Goal: Task Accomplishment & Management: Manage account settings

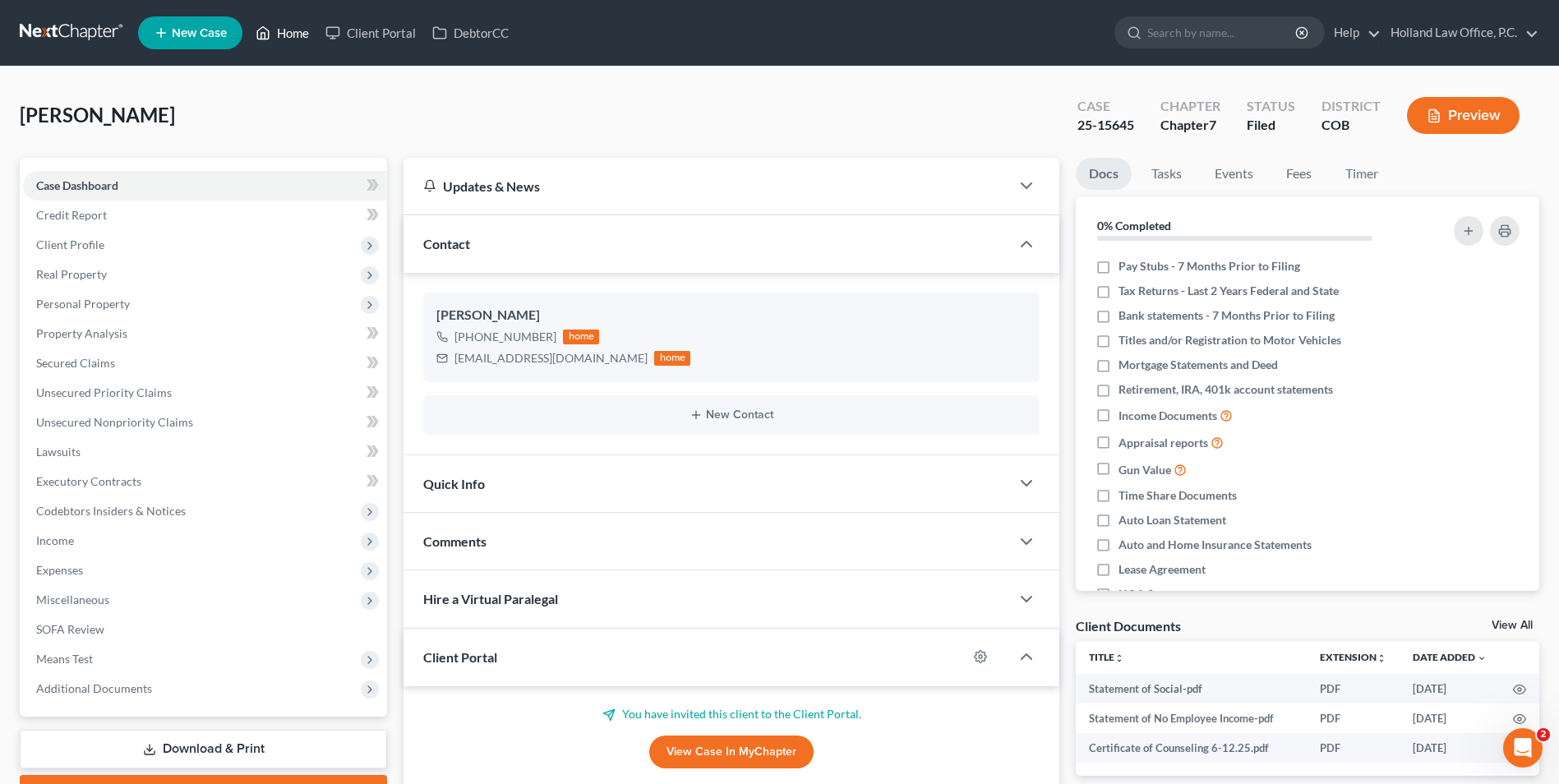
drag, startPoint x: 0, startPoint y: 0, endPoint x: 282, endPoint y: 29, distance: 283.5
click at [282, 29] on link "Home" at bounding box center [282, 32] width 70 height 30
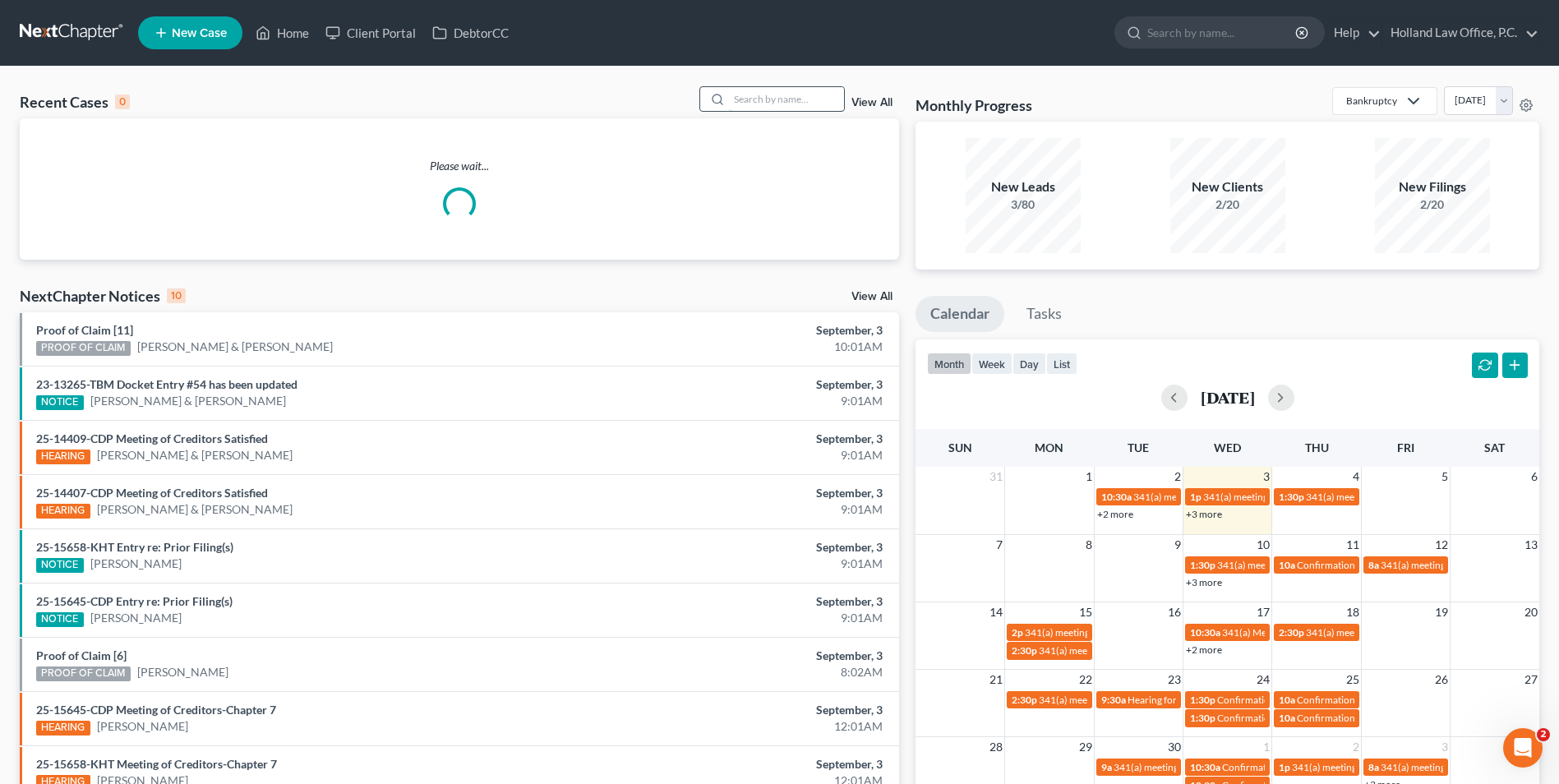
click at [736, 92] on input "search" at bounding box center [787, 99] width 115 height 24
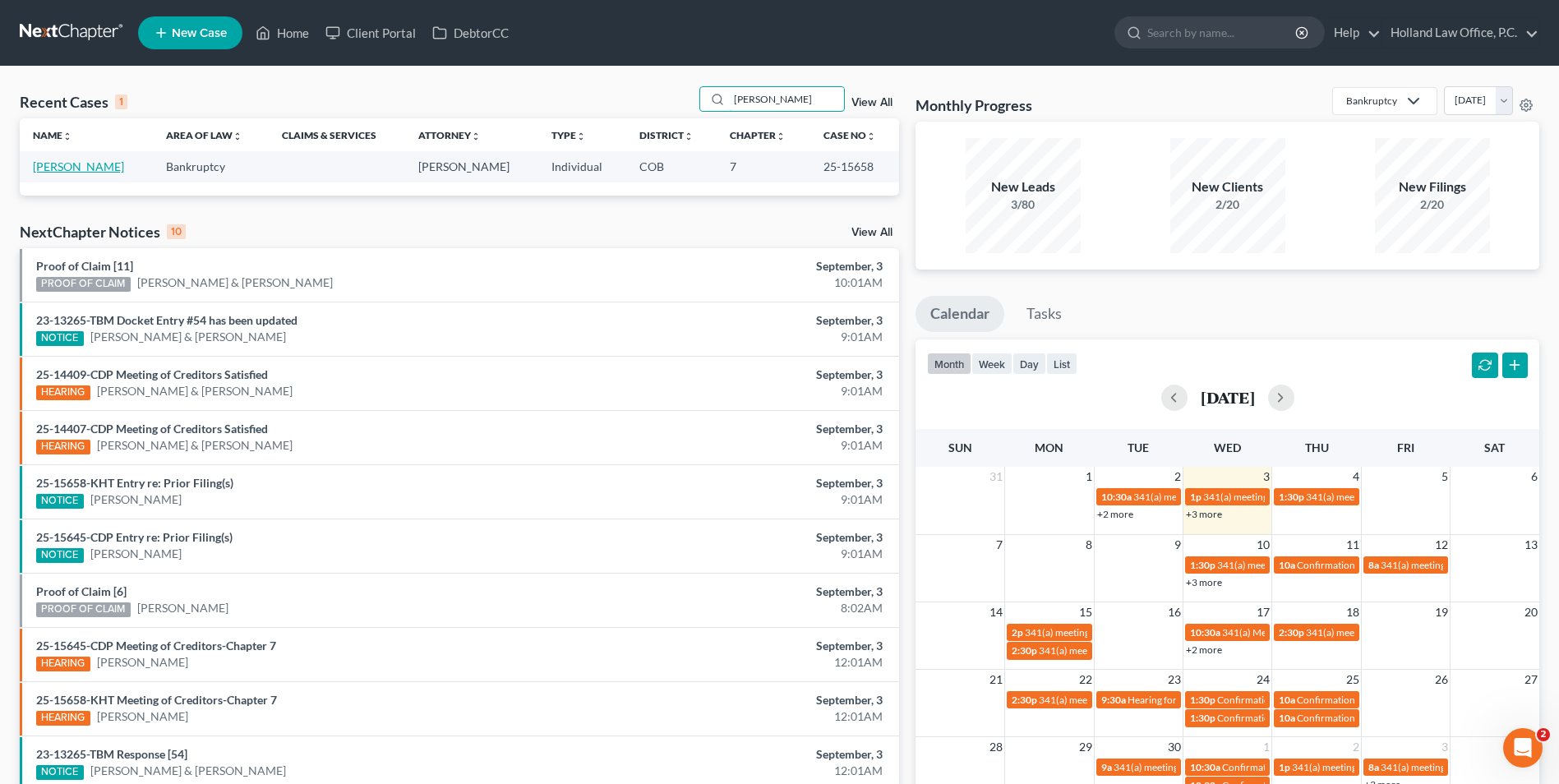
type input "[PERSON_NAME]"
click at [64, 161] on link "[PERSON_NAME]" at bounding box center [78, 166] width 91 height 14
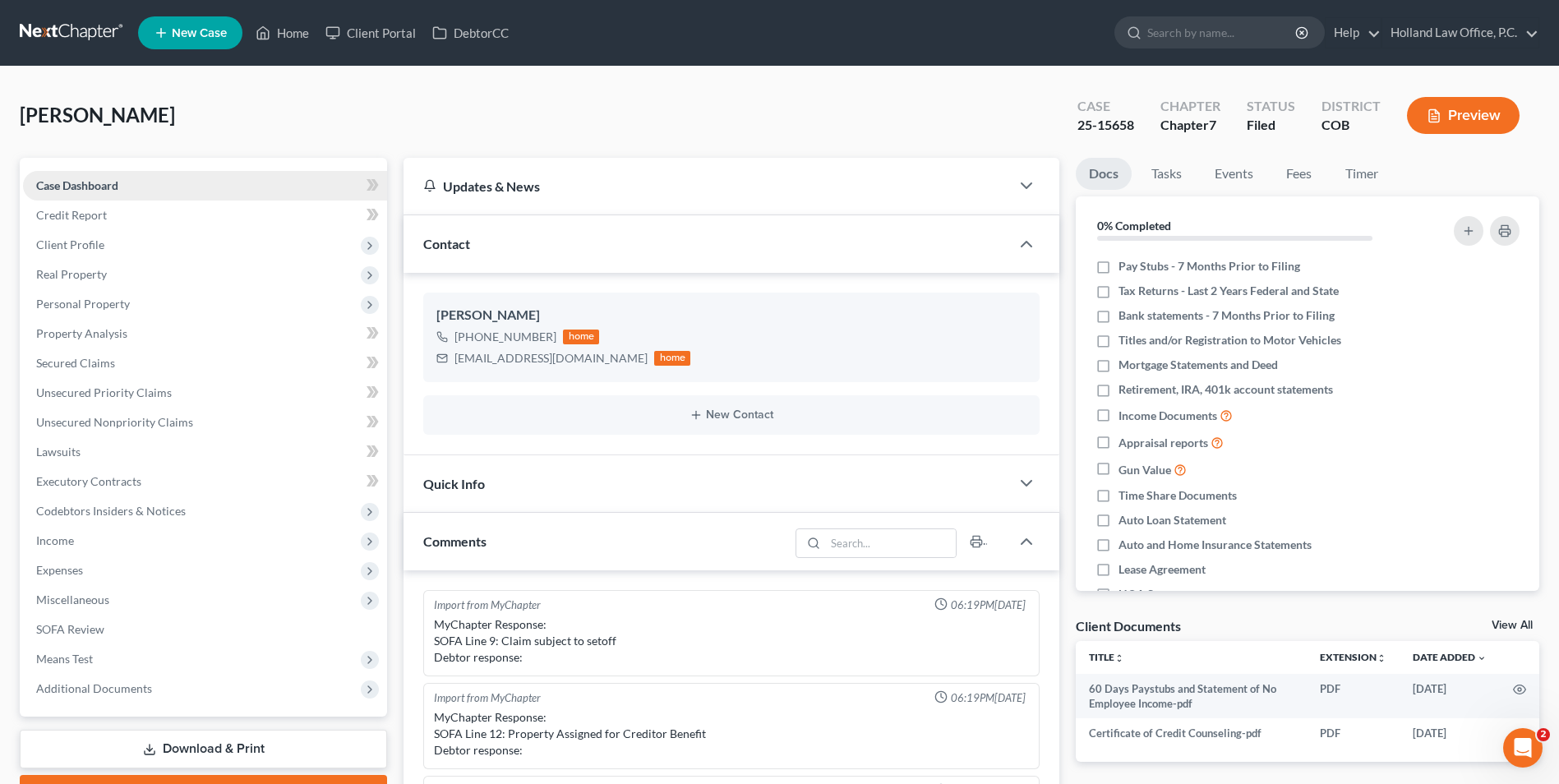
scroll to position [548, 0]
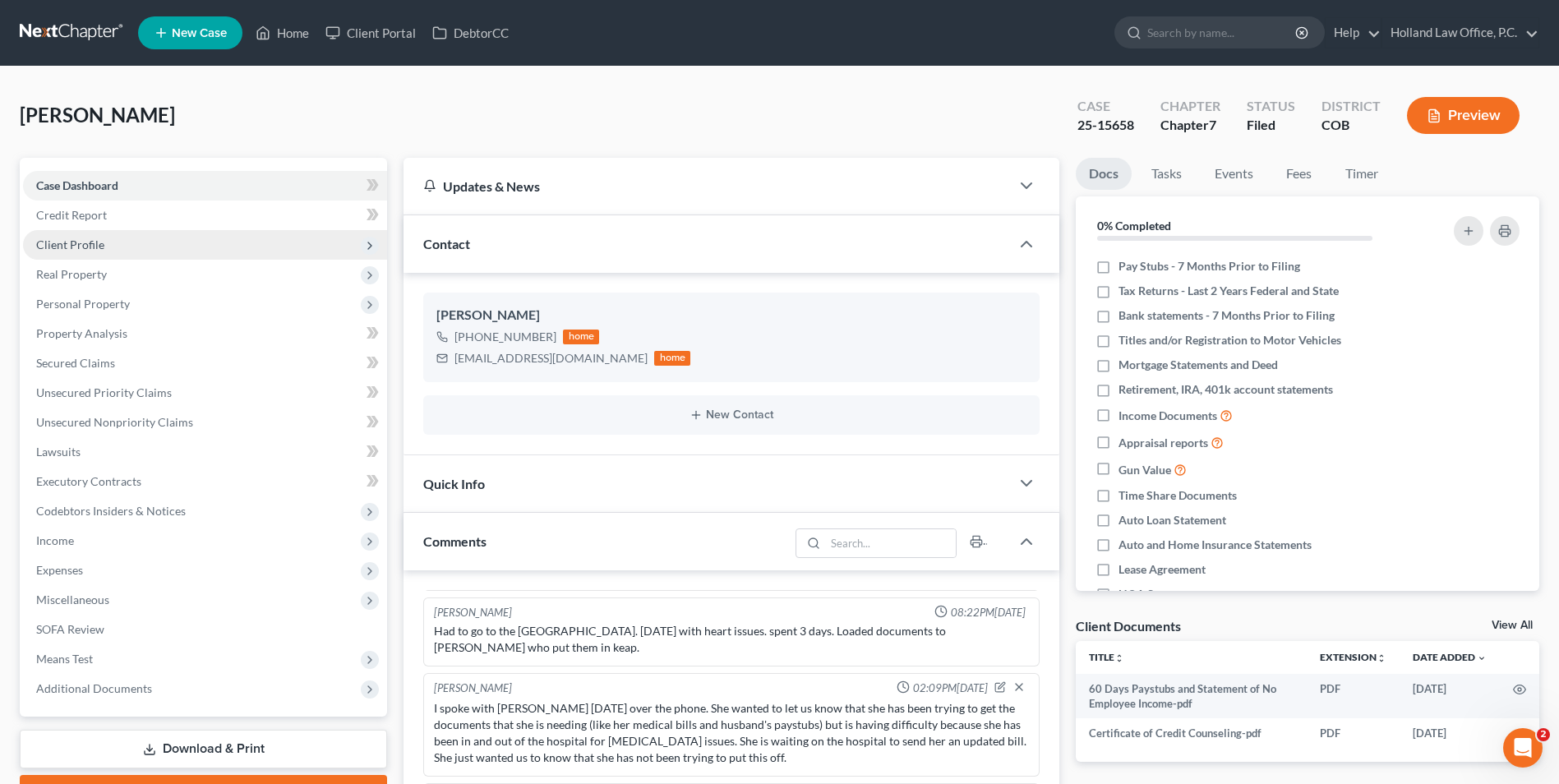
click at [126, 241] on span "Client Profile" at bounding box center [205, 244] width 364 height 30
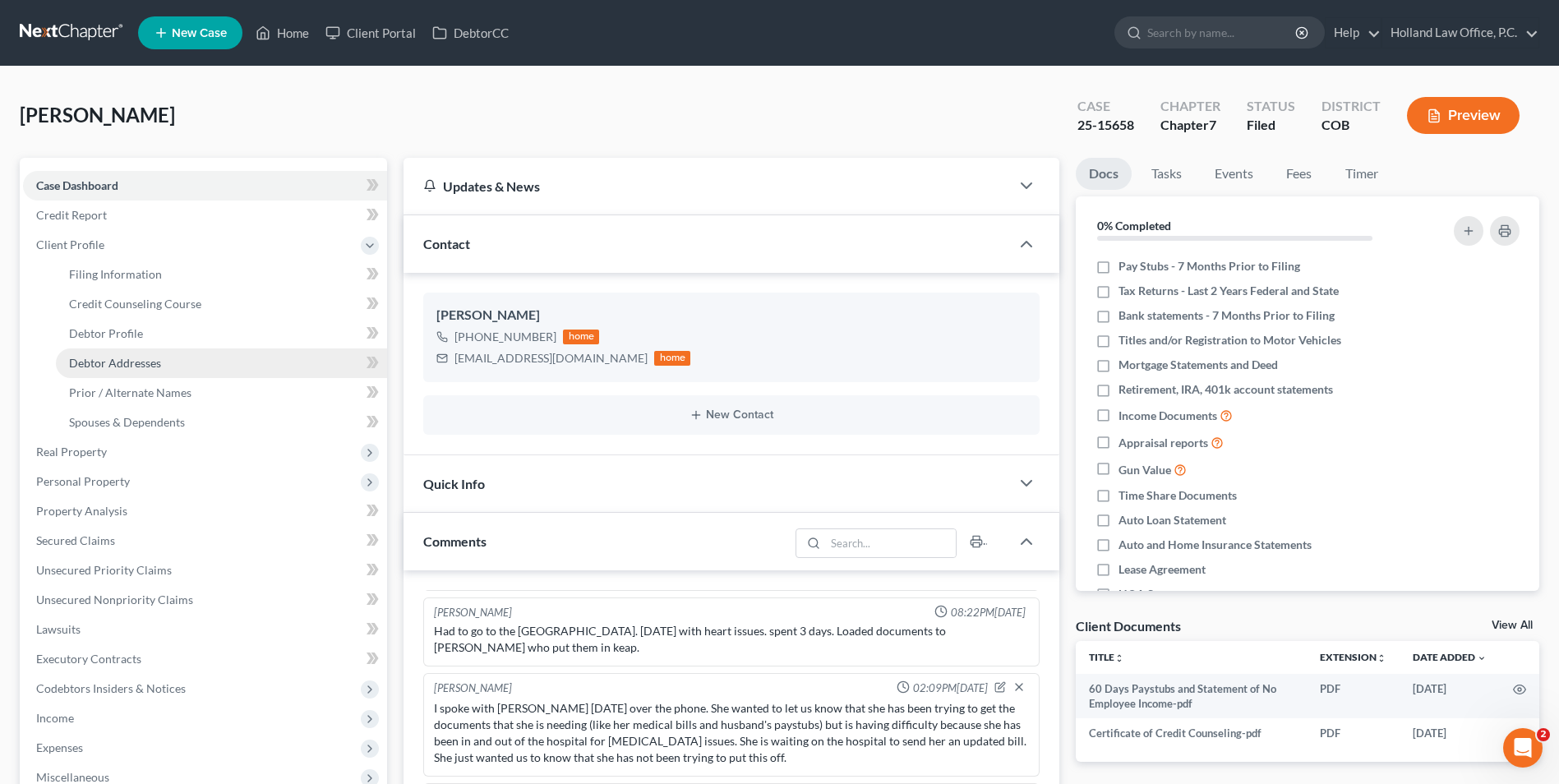
click at [136, 356] on span "Debtor Addresses" at bounding box center [115, 362] width 92 height 14
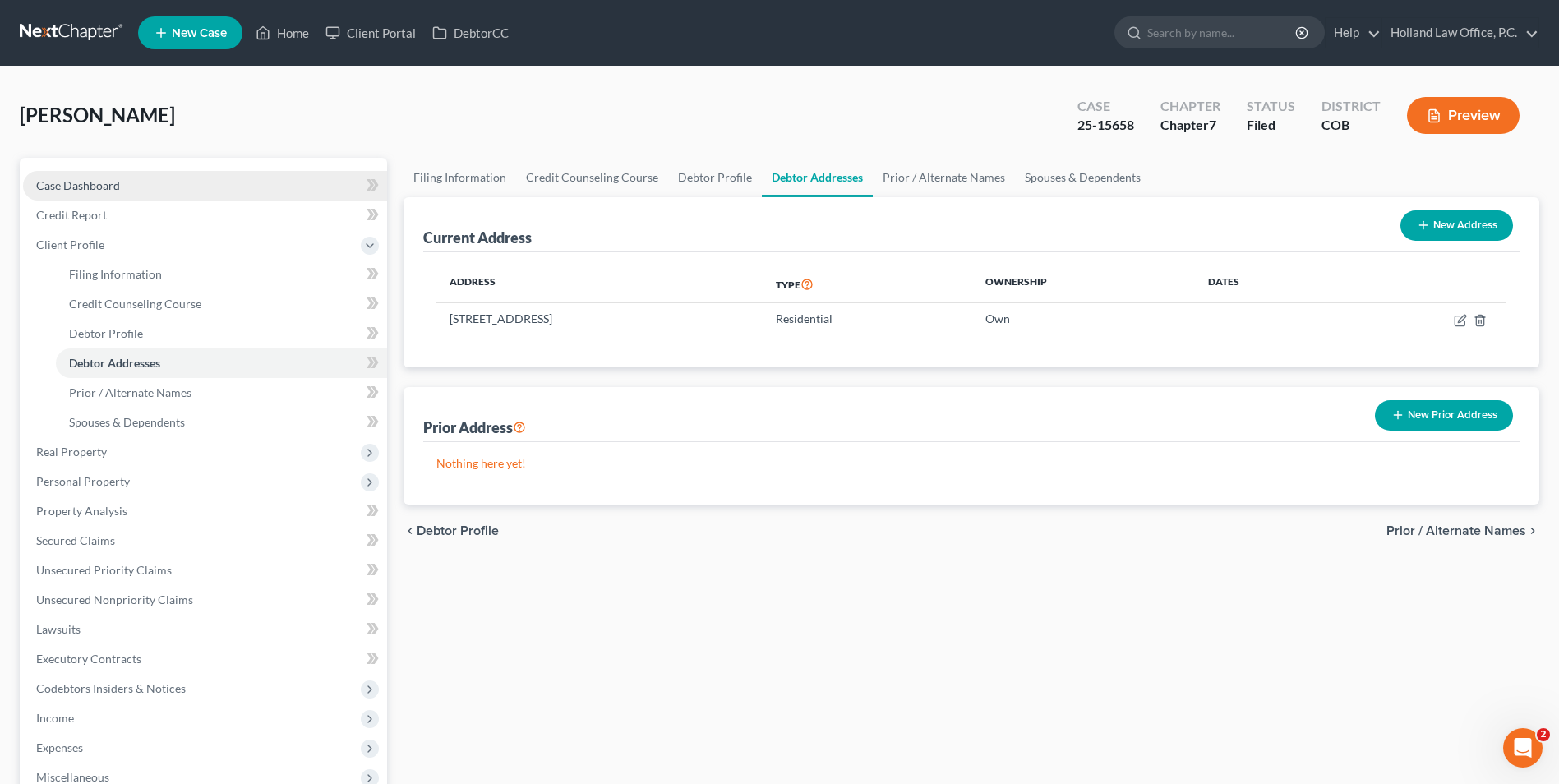
click at [156, 196] on link "Case Dashboard" at bounding box center [205, 185] width 364 height 30
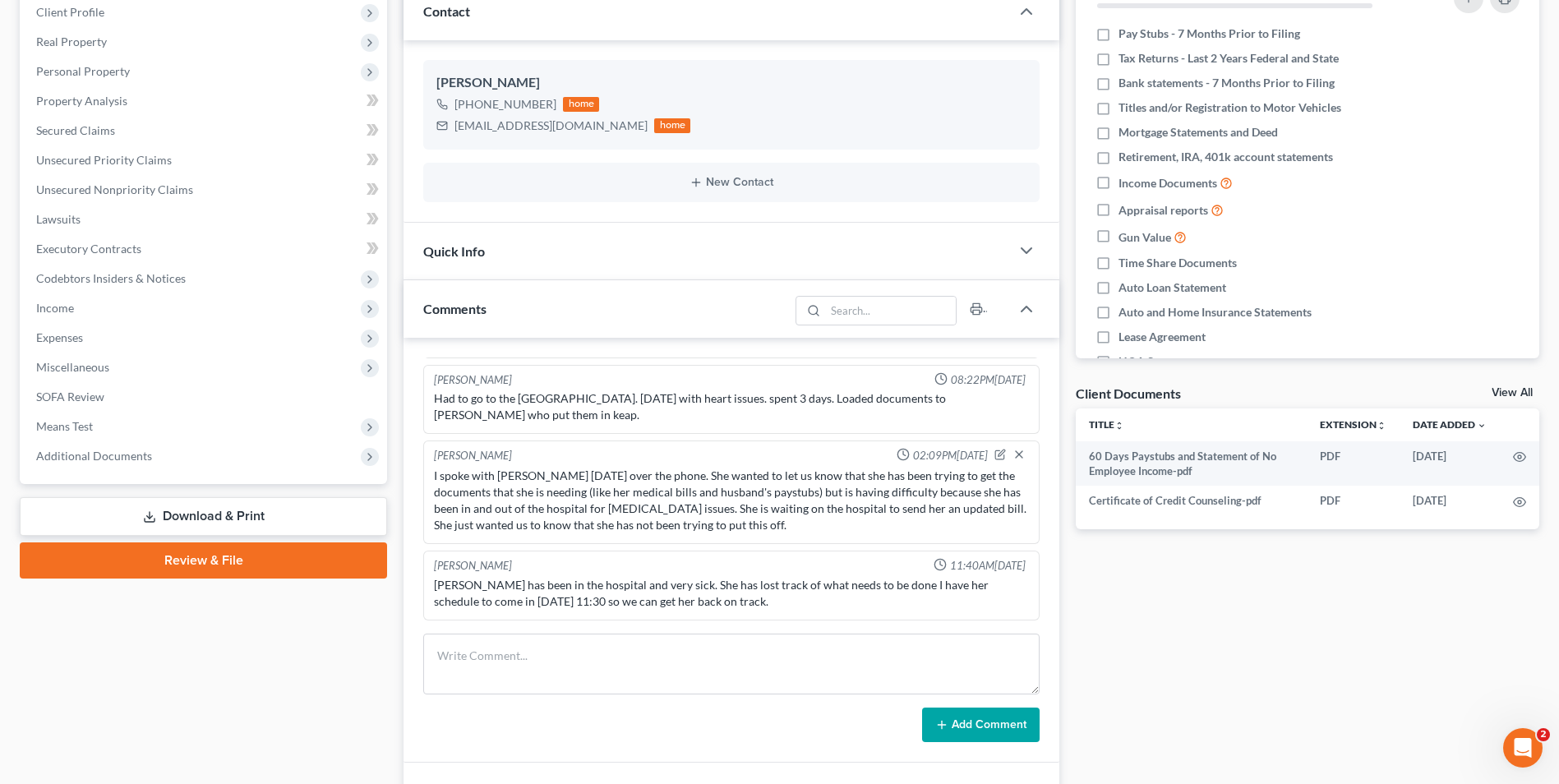
scroll to position [246, 0]
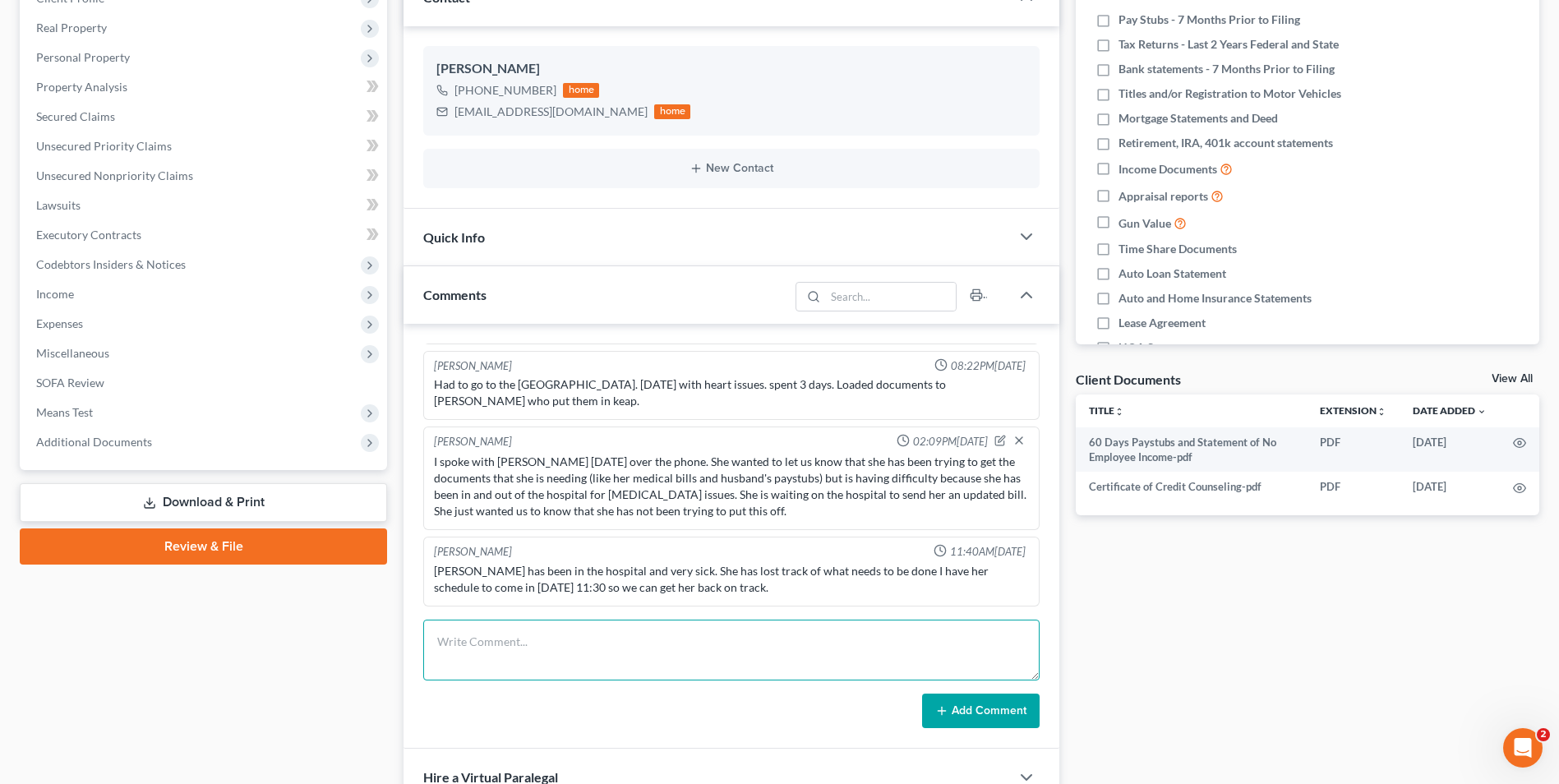
click at [541, 627] on textarea at bounding box center [732, 650] width 616 height 61
type textarea "Mailed out the signature pages for [PERSON_NAME] to sign and return to our offi…"
click at [982, 706] on button "Add Comment" at bounding box center [980, 710] width 117 height 35
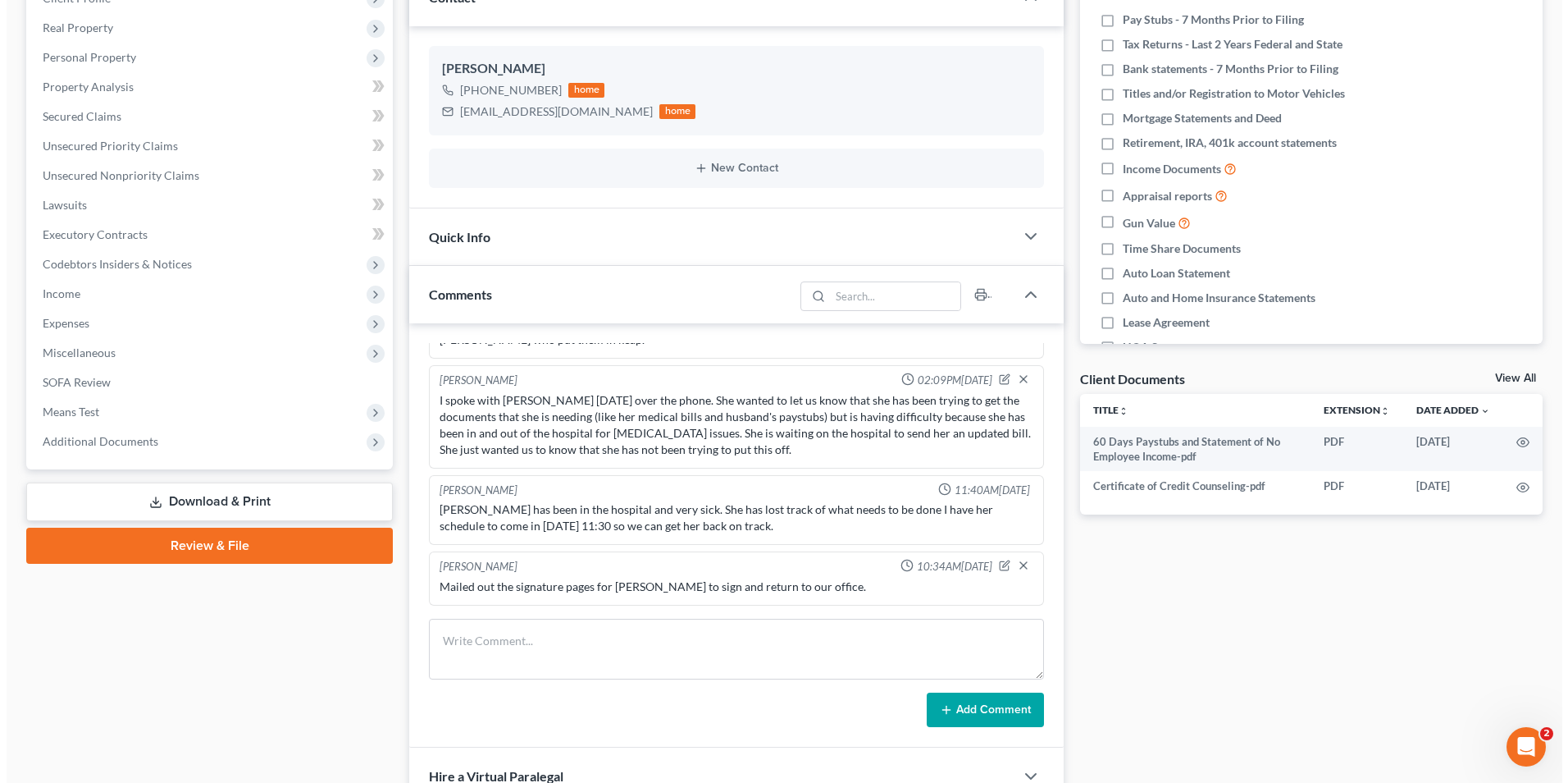
scroll to position [0, 0]
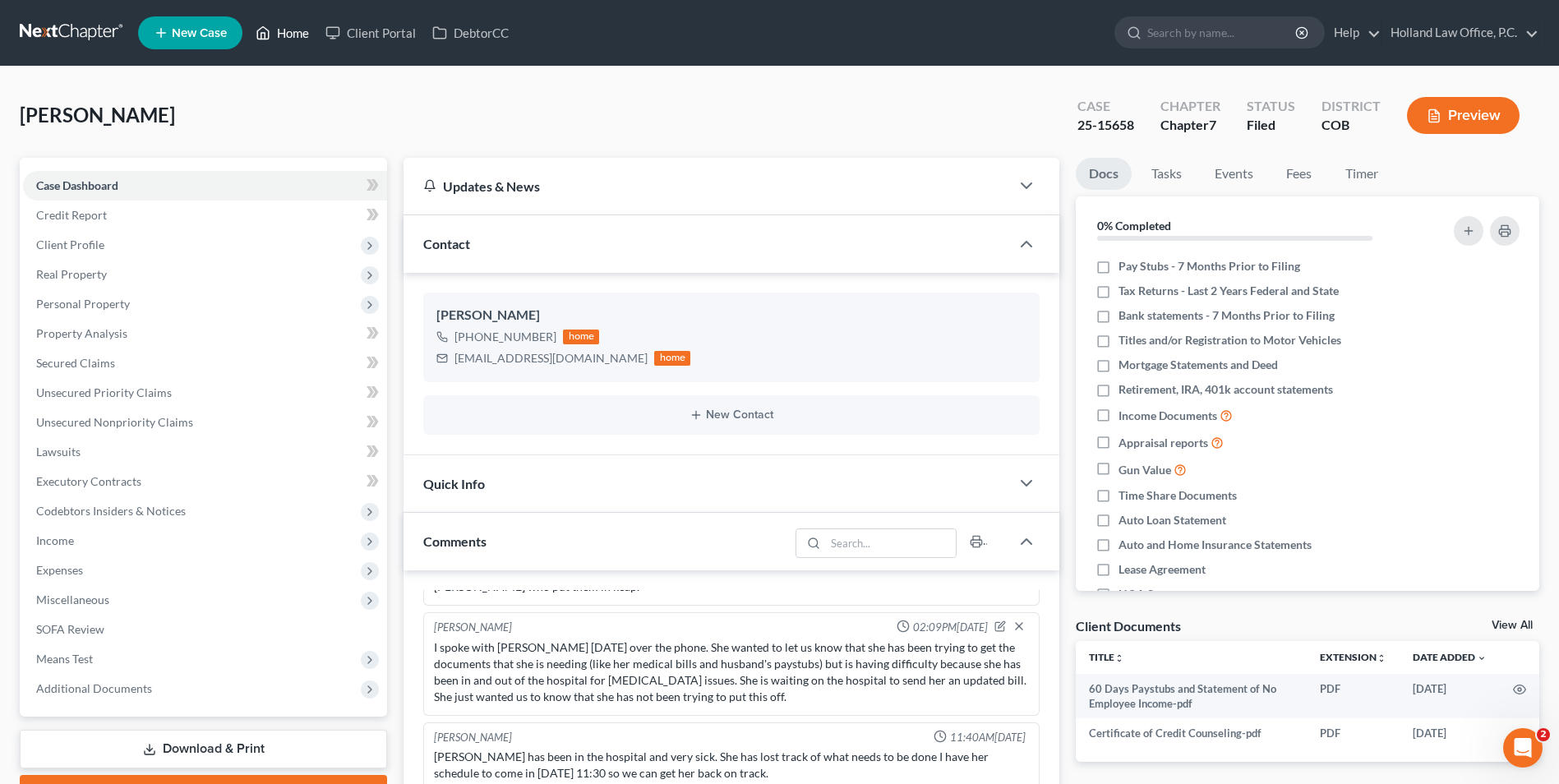
drag, startPoint x: 272, startPoint y: 29, endPoint x: 305, endPoint y: 37, distance: 34.0
click at [272, 29] on link "Home" at bounding box center [282, 32] width 70 height 30
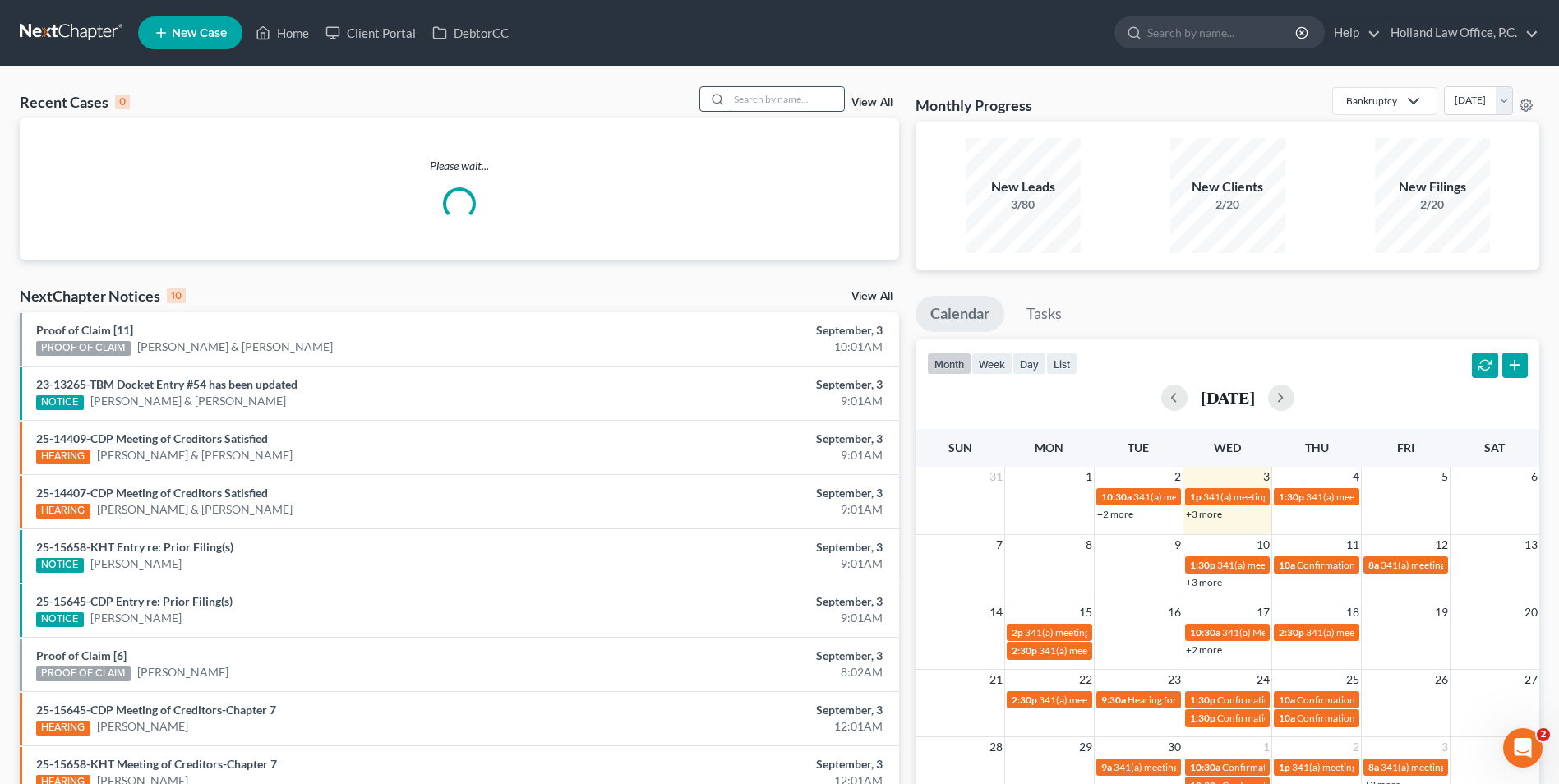
click at [817, 103] on input "search" at bounding box center [787, 99] width 115 height 24
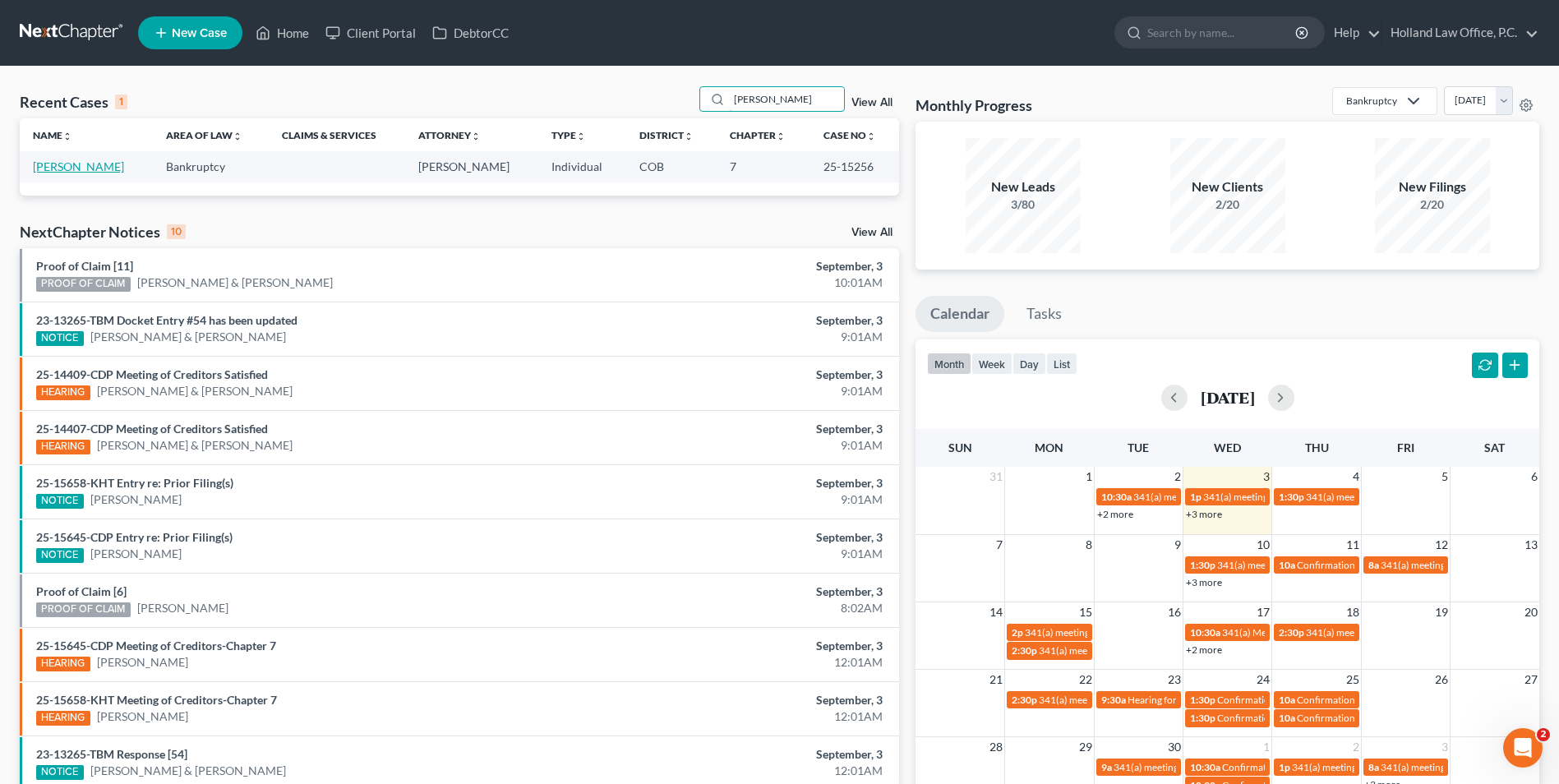
type input "[PERSON_NAME]"
click at [80, 171] on link "[PERSON_NAME]" at bounding box center [78, 166] width 91 height 14
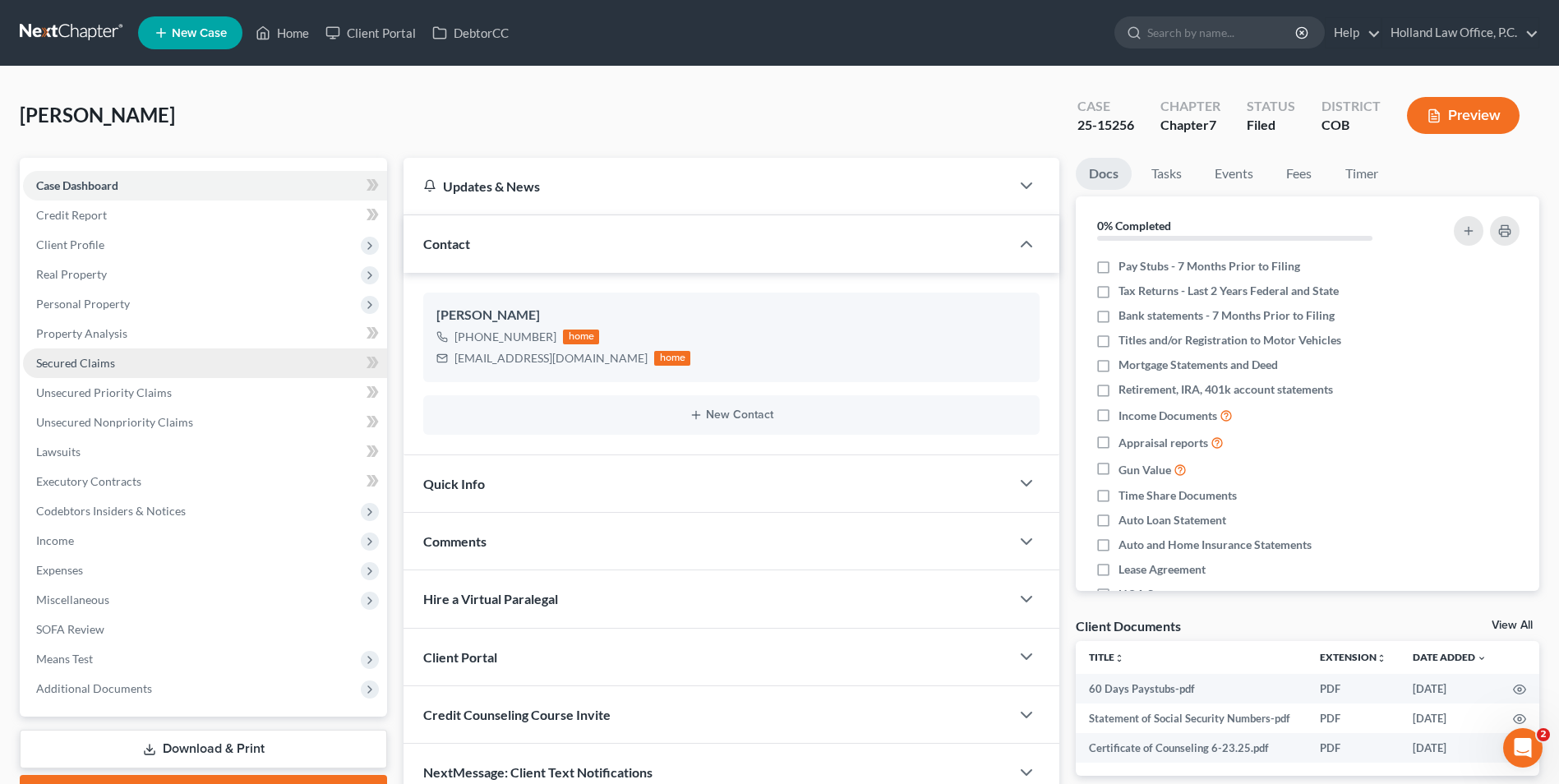
click at [116, 372] on link "Secured Claims" at bounding box center [205, 363] width 364 height 30
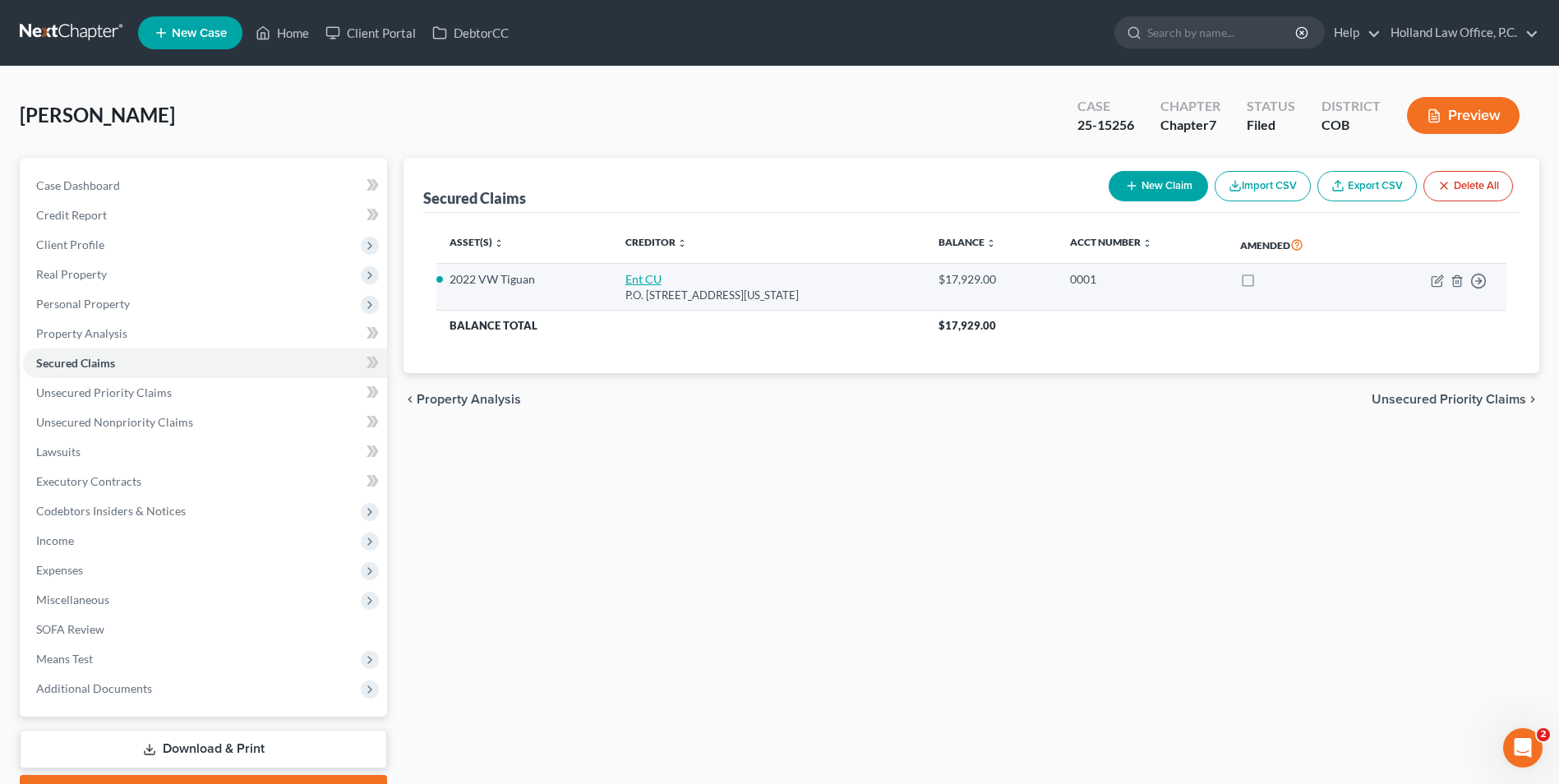
click at [629, 275] on link "Ent CU" at bounding box center [643, 278] width 36 height 14
select select "5"
select select "0"
select select "2"
select select "0"
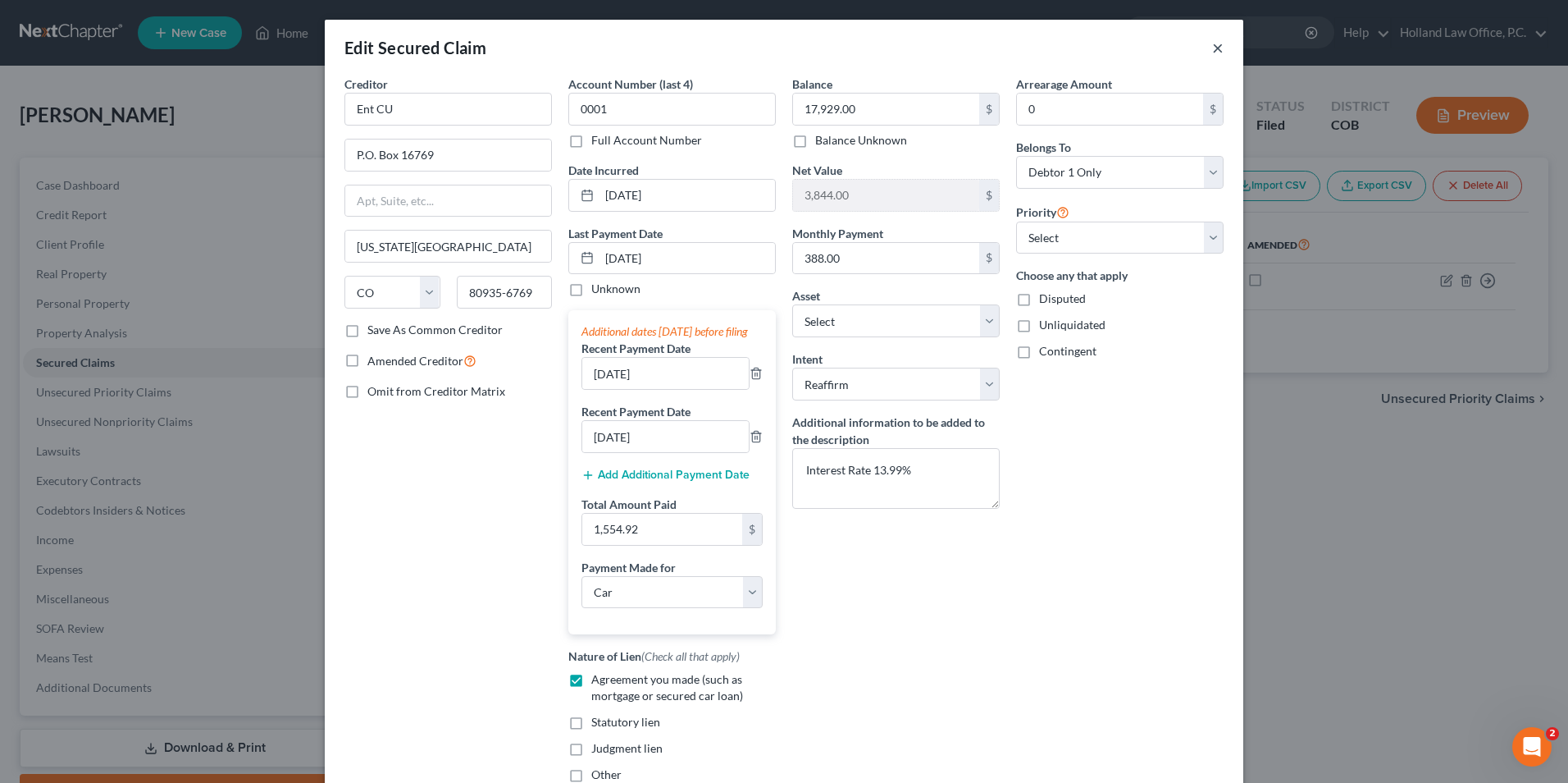
click at [1212, 52] on button "×" at bounding box center [1218, 47] width 12 height 19
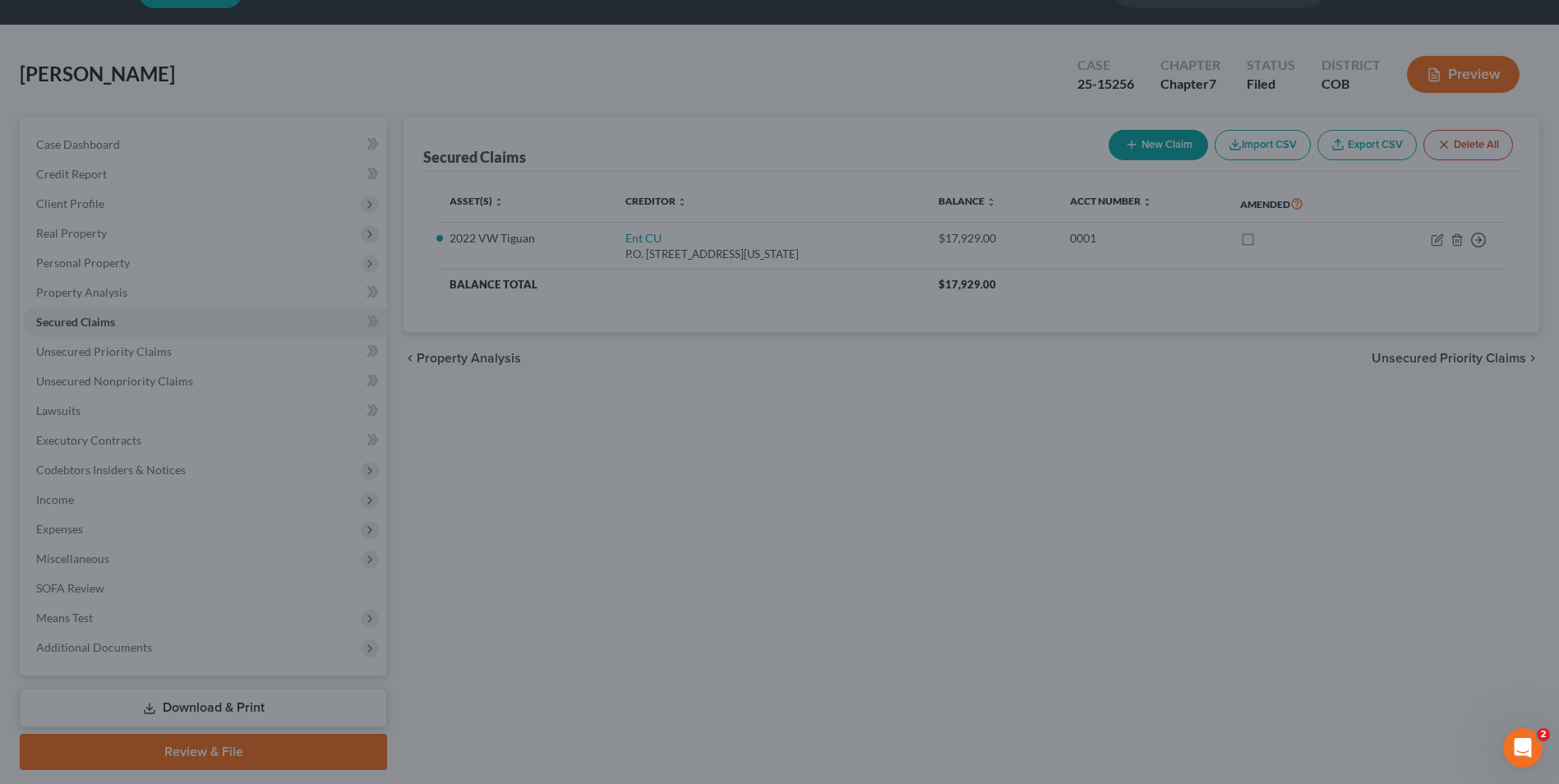
scroll to position [82, 0]
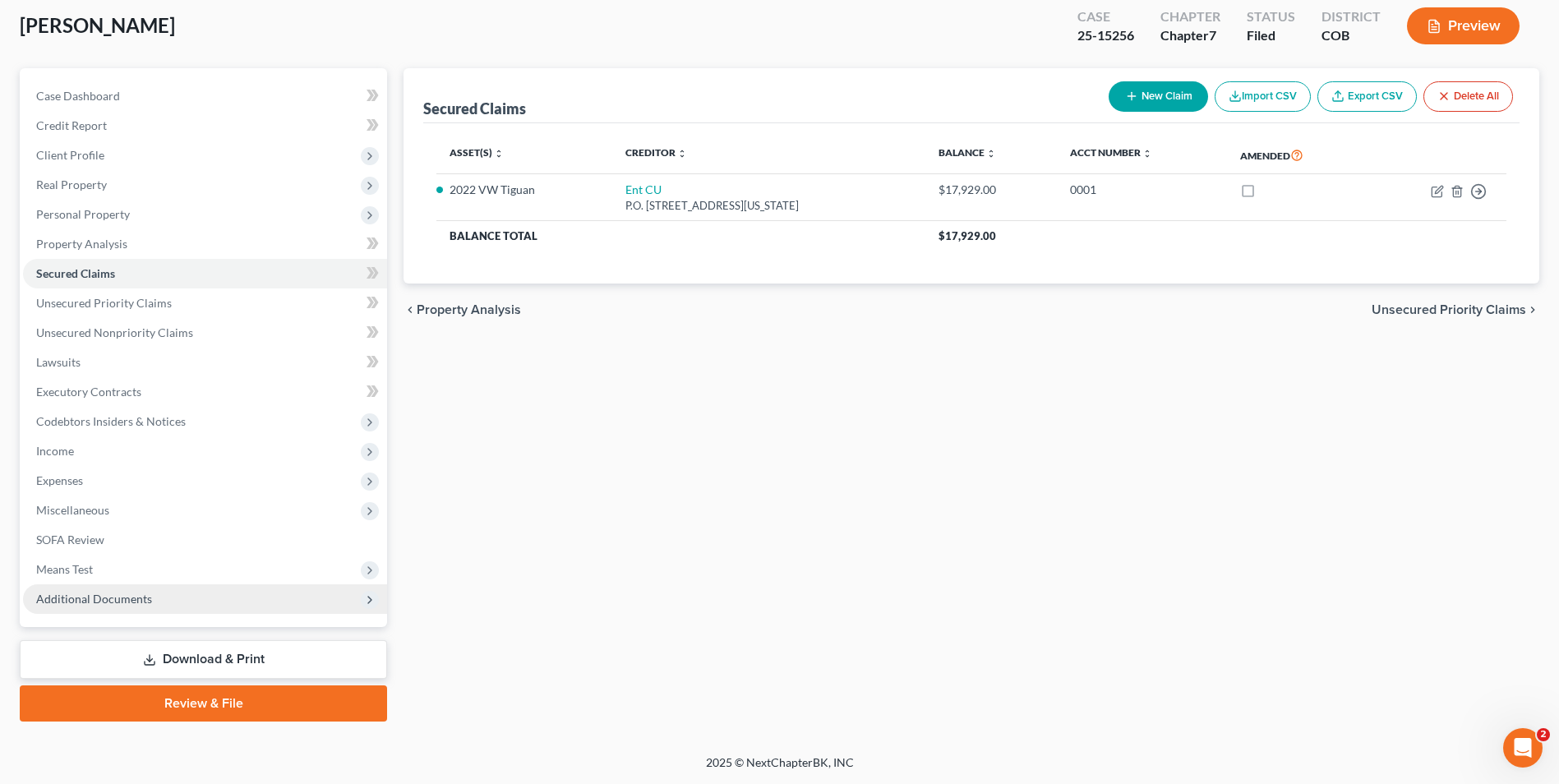
click at [163, 597] on span "Additional Documents" at bounding box center [205, 598] width 364 height 30
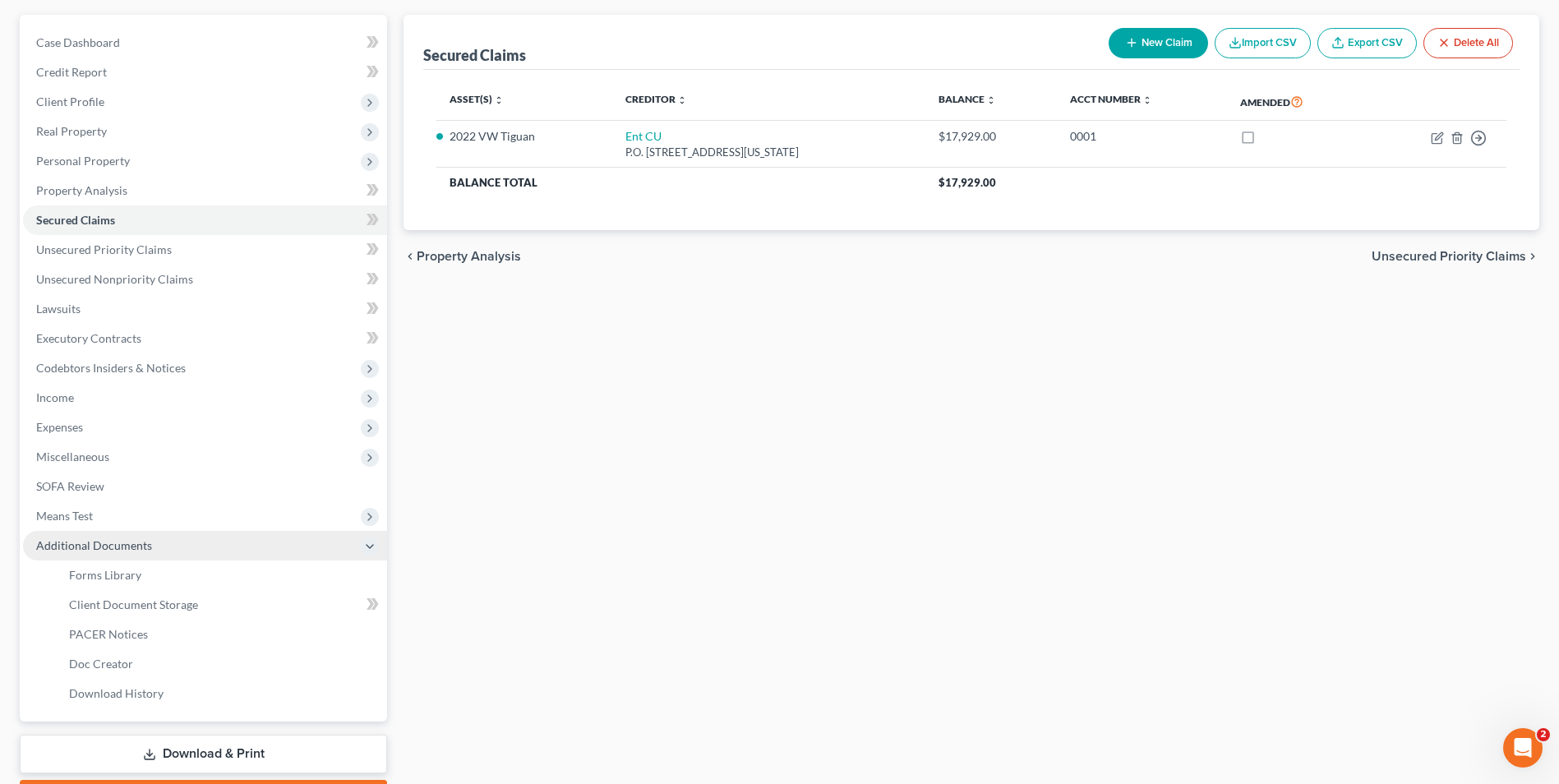
scroll to position [171, 0]
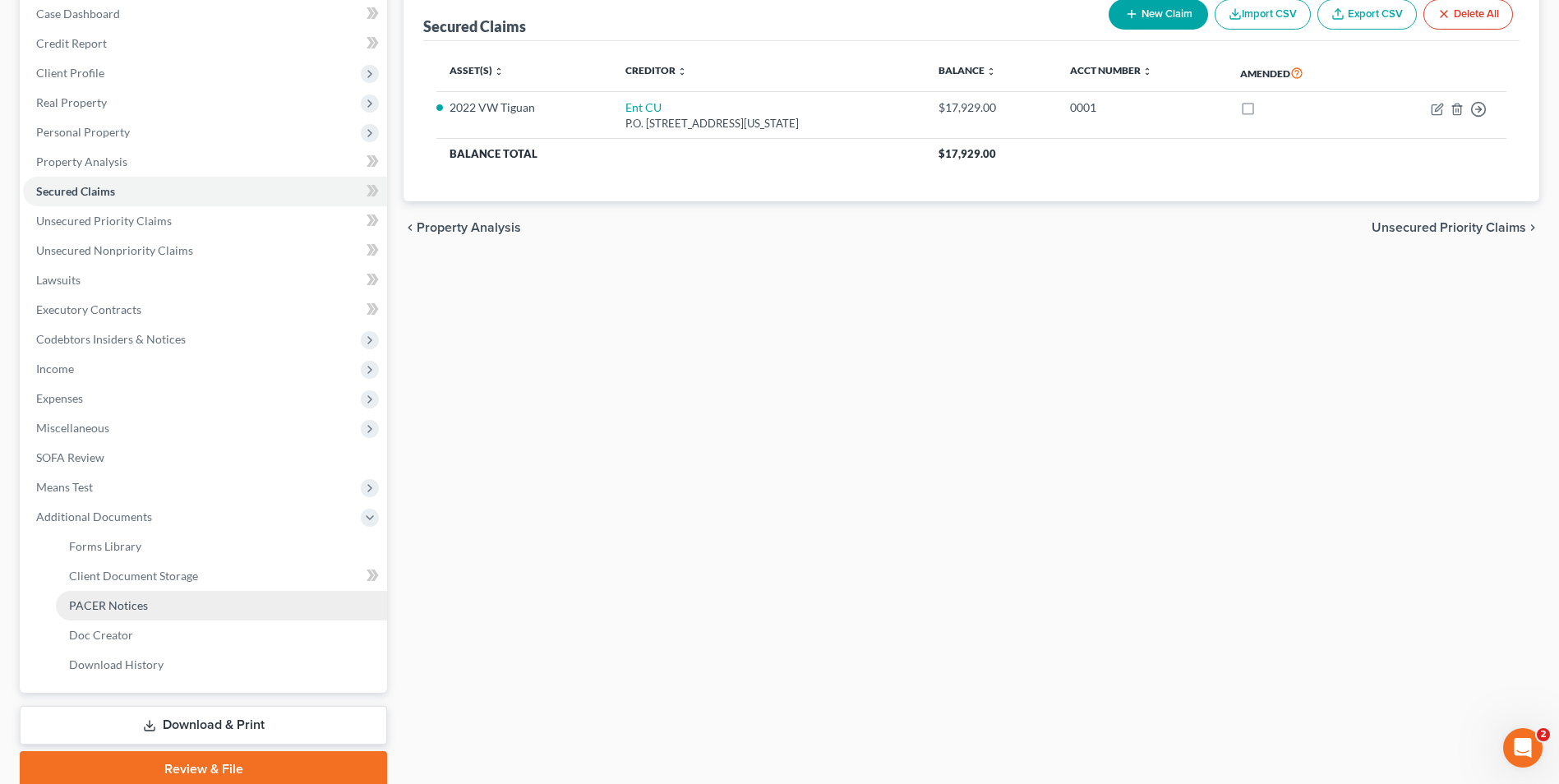
click at [154, 600] on link "PACER Notices" at bounding box center [222, 605] width 331 height 30
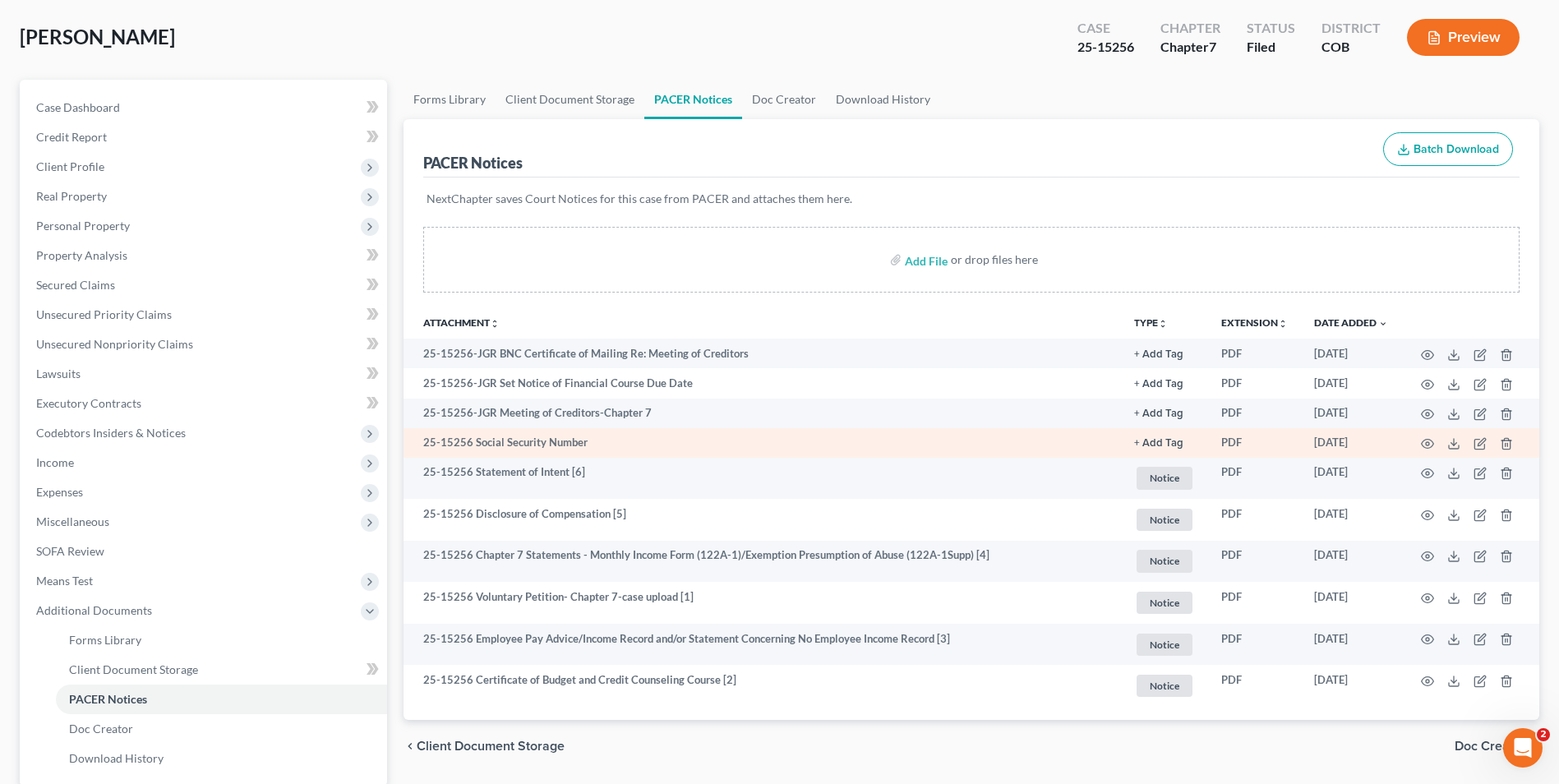
scroll to position [238, 0]
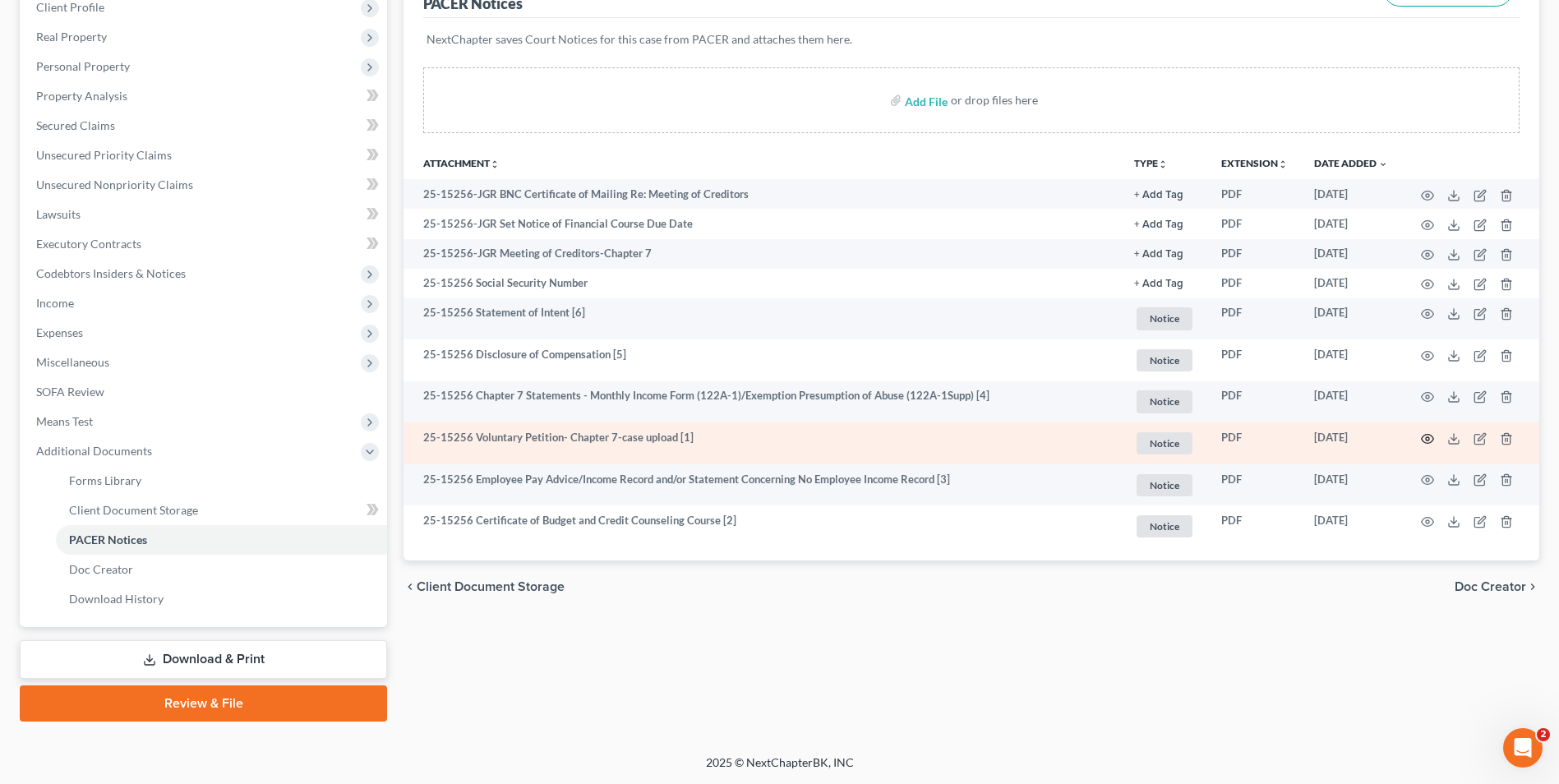
click at [1425, 438] on icon "button" at bounding box center [1427, 438] width 13 height 13
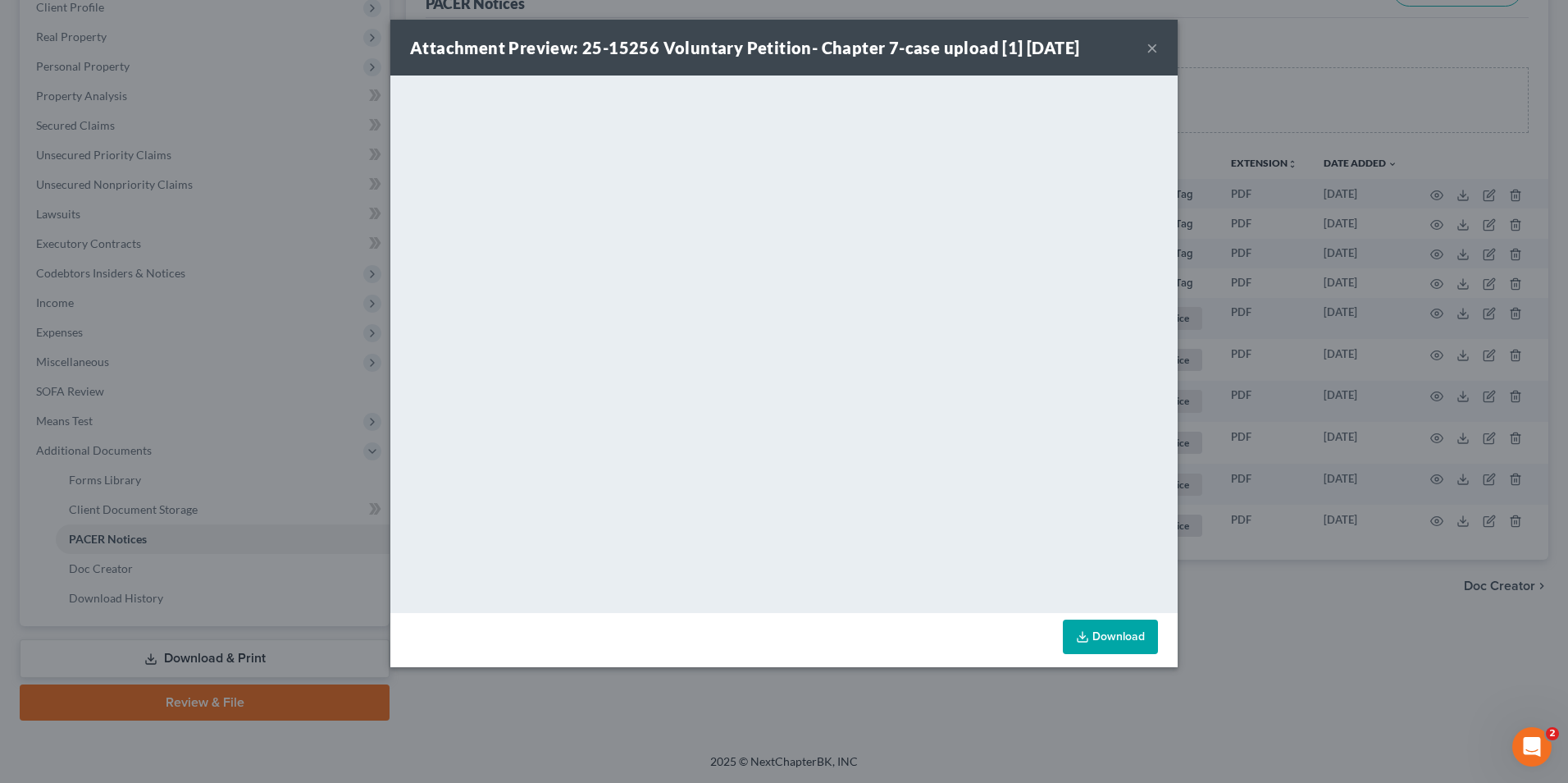
click at [1155, 49] on button "×" at bounding box center [1152, 47] width 12 height 19
